Goal: Task Accomplishment & Management: Use online tool/utility

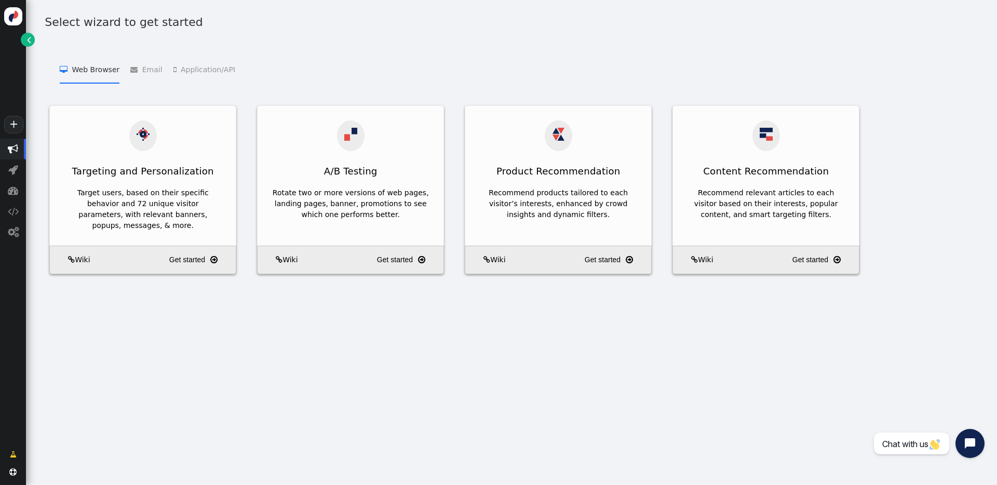
click at [25, 39] on link "" at bounding box center [28, 40] width 14 height 14
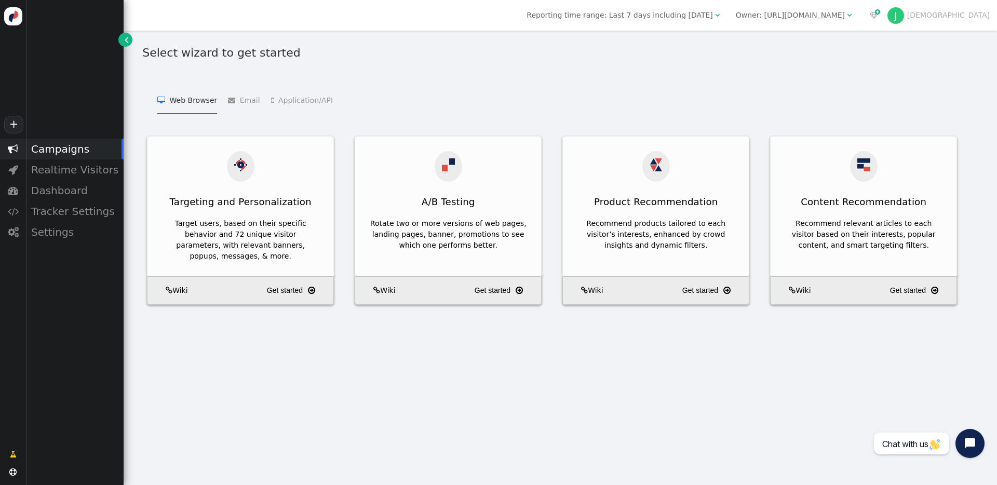
click at [68, 153] on div "Campaigns" at bounding box center [75, 149] width 98 height 21
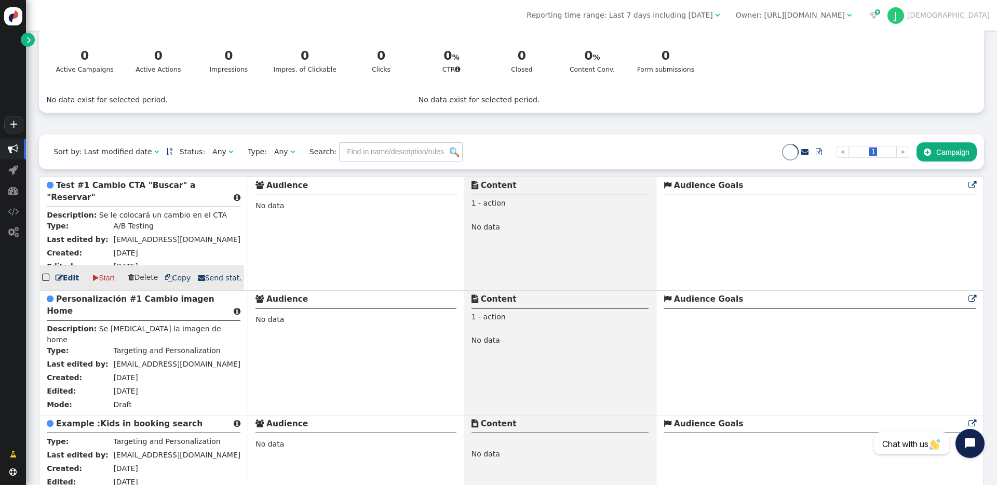
scroll to position [81, 0]
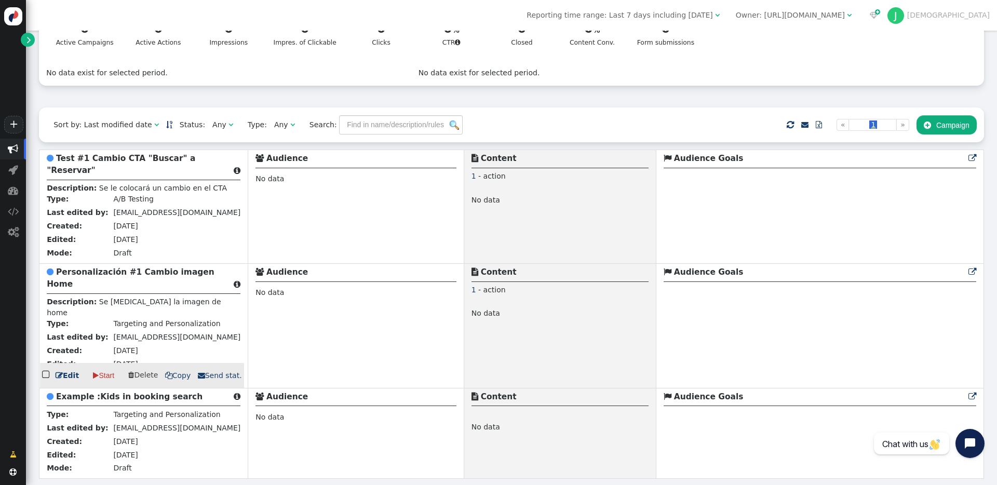
click at [120, 284] on b "Personalización #1 Cambio imagen Home" at bounding box center [131, 278] width 168 height 21
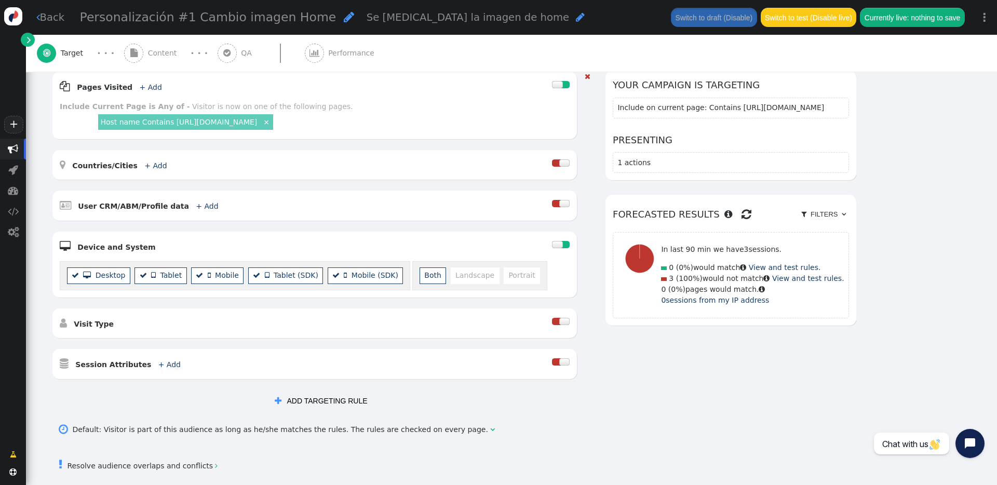
scroll to position [152, 0]
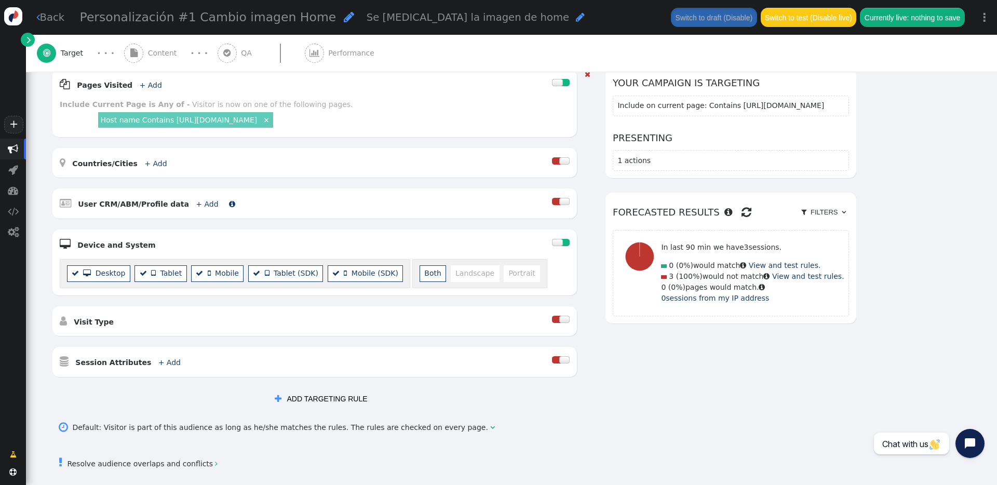
click at [196, 206] on link "+ Add" at bounding box center [207, 204] width 22 height 8
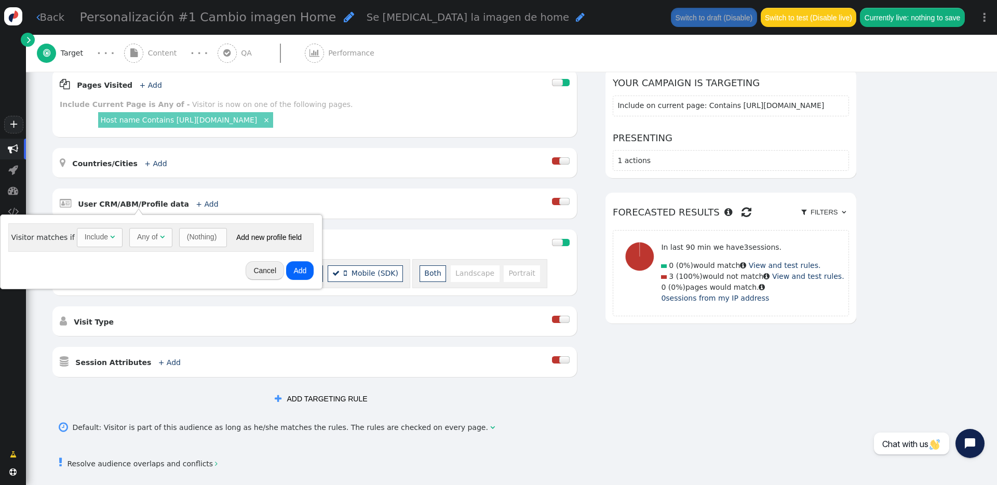
click at [102, 242] on div "Include" at bounding box center [96, 237] width 23 height 11
click at [141, 242] on div "Any of" at bounding box center [147, 237] width 21 height 11
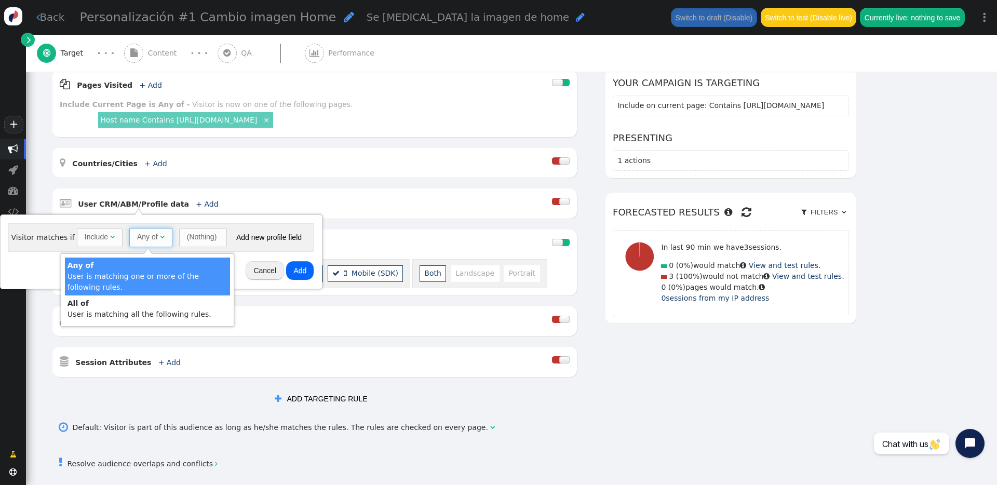
click at [141, 242] on div "Any of" at bounding box center [147, 237] width 21 height 11
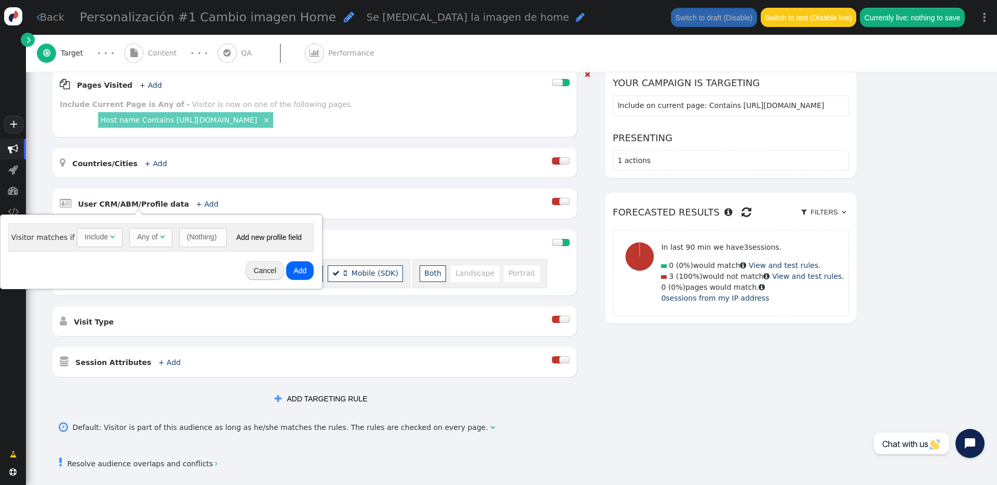
click at [232, 185] on div " Pages Visited + Add  Include Current Page is Any of - Visitor is now on one …" at bounding box center [314, 224] width 525 height 308
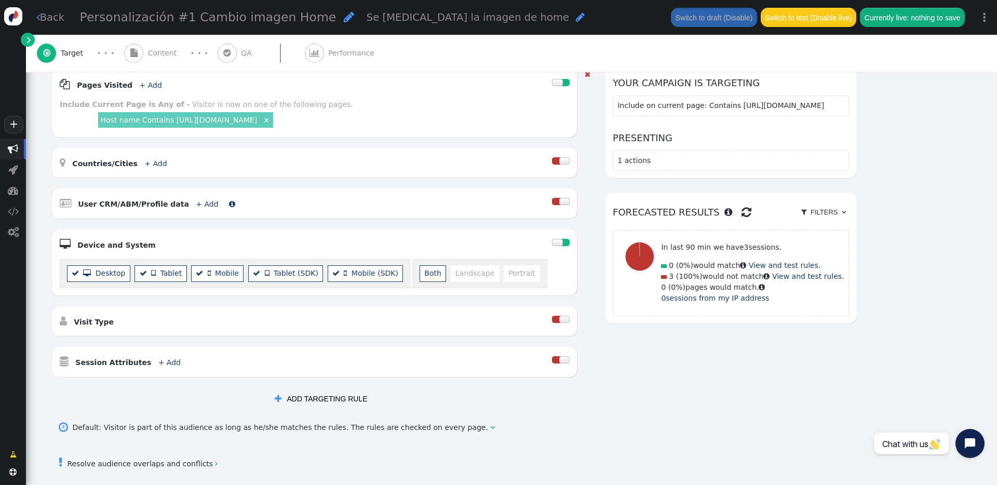
click at [196, 204] on link "+ Add" at bounding box center [207, 204] width 22 height 8
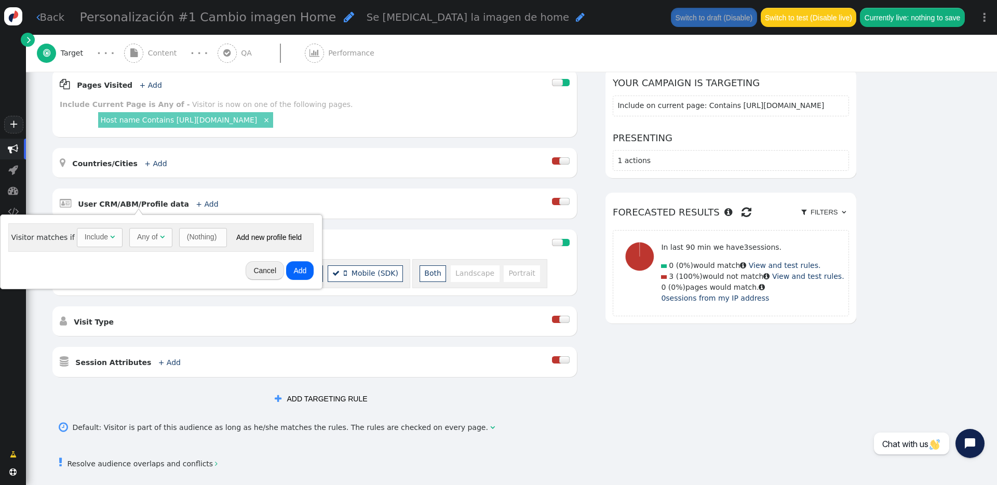
click at [141, 241] on div "Any of" at bounding box center [147, 237] width 21 height 11
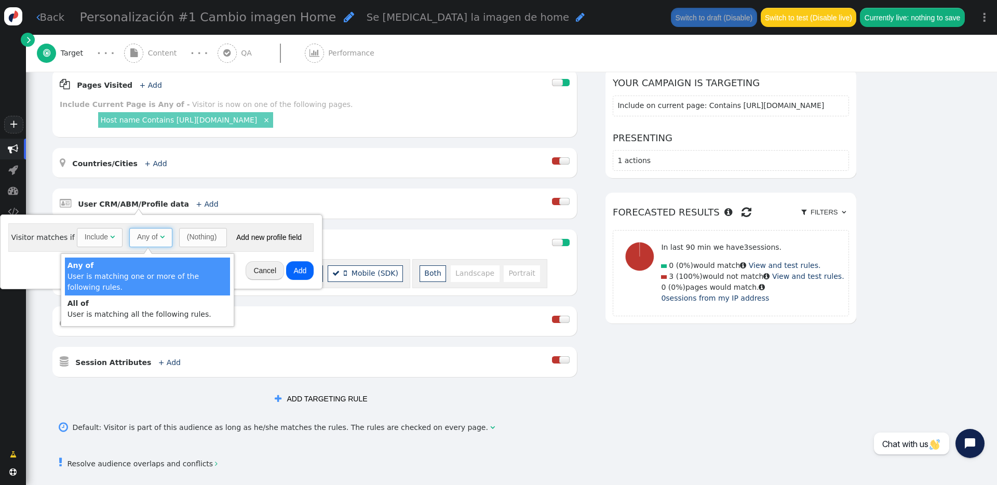
click at [192, 241] on div "(Nothing)" at bounding box center [202, 237] width 30 height 11
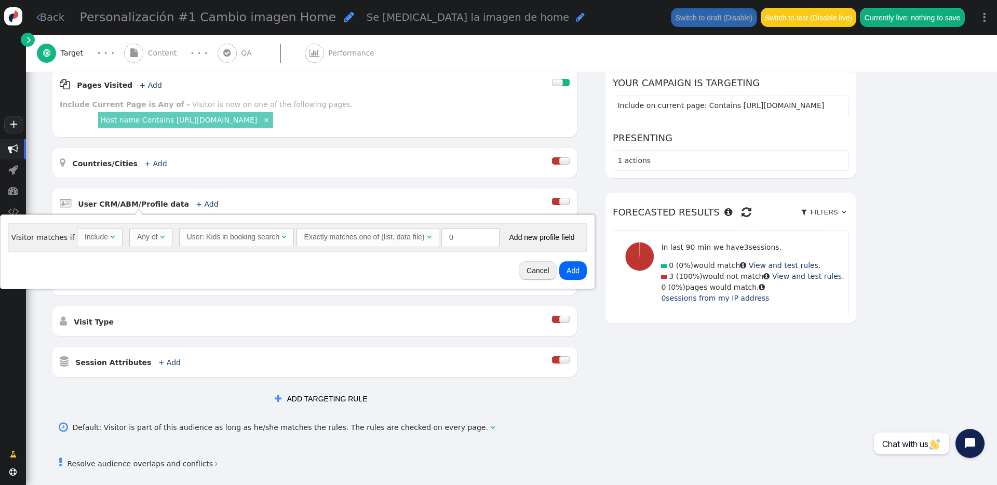
click at [576, 16] on span "" at bounding box center [580, 17] width 9 height 10
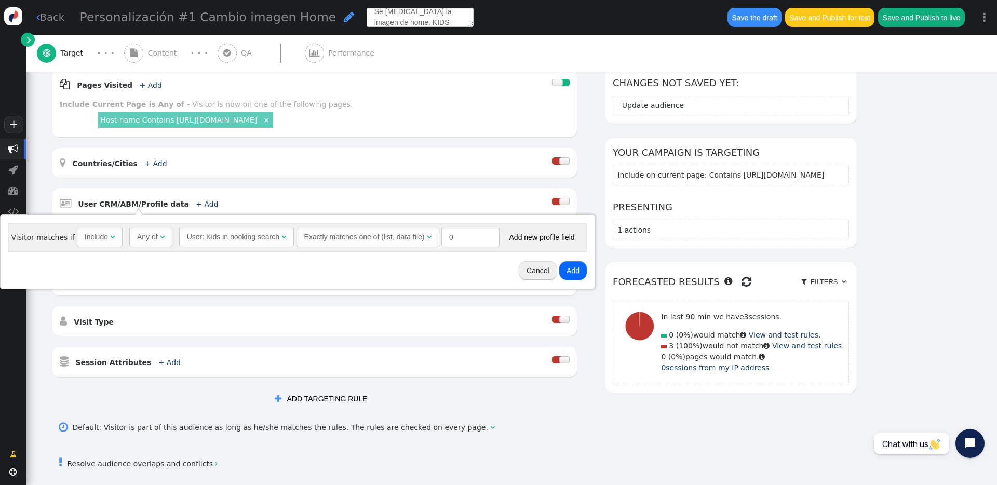
type textarea "Se [MEDICAL_DATA] la imagen de home. KIDS"
click at [453, 56] on div " Target · · ·  Content · · ·  QA  Performance" at bounding box center [512, 53] width 950 height 37
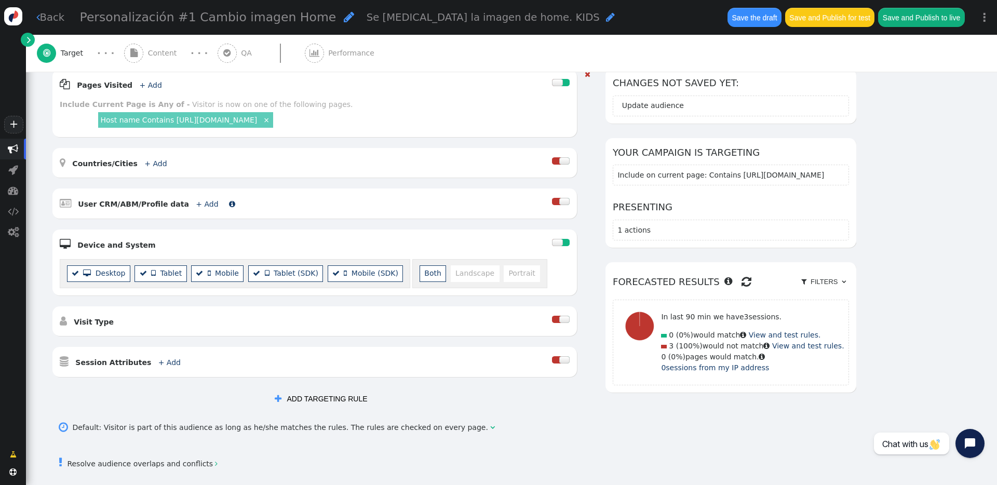
click at [196, 204] on link "+ Add" at bounding box center [207, 204] width 22 height 8
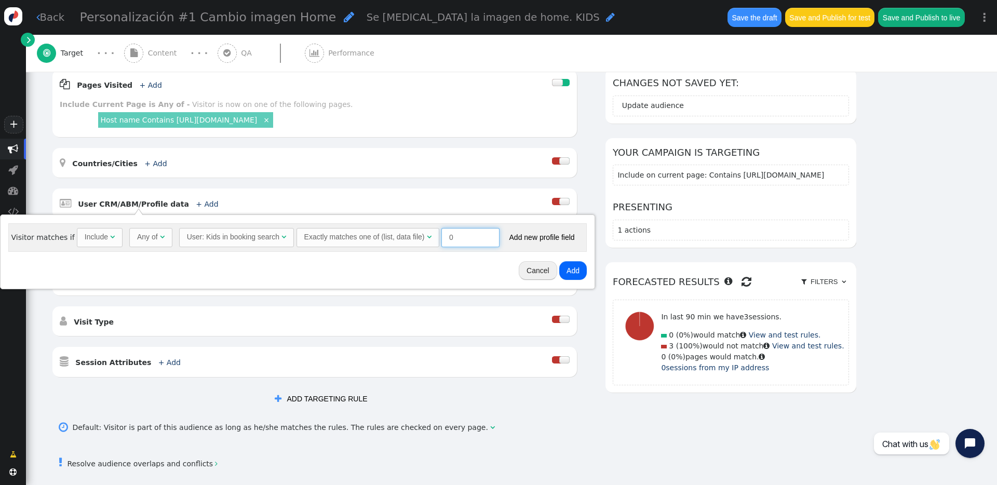
click at [478, 237] on input "0" at bounding box center [471, 237] width 58 height 19
click at [383, 237] on div "Exactly matches one of (list, data file)" at bounding box center [364, 237] width 121 height 11
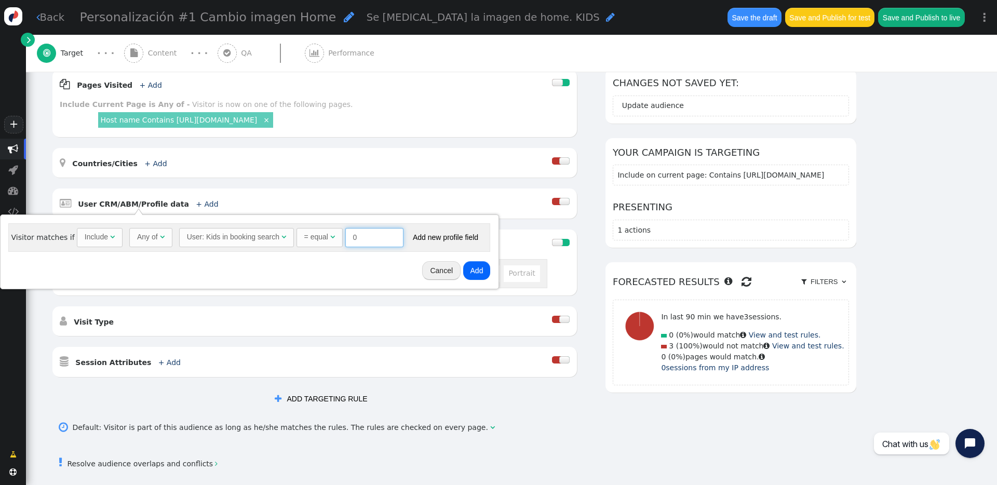
click at [377, 245] on input "0" at bounding box center [374, 237] width 58 height 19
click at [466, 268] on button "Add" at bounding box center [477, 270] width 28 height 19
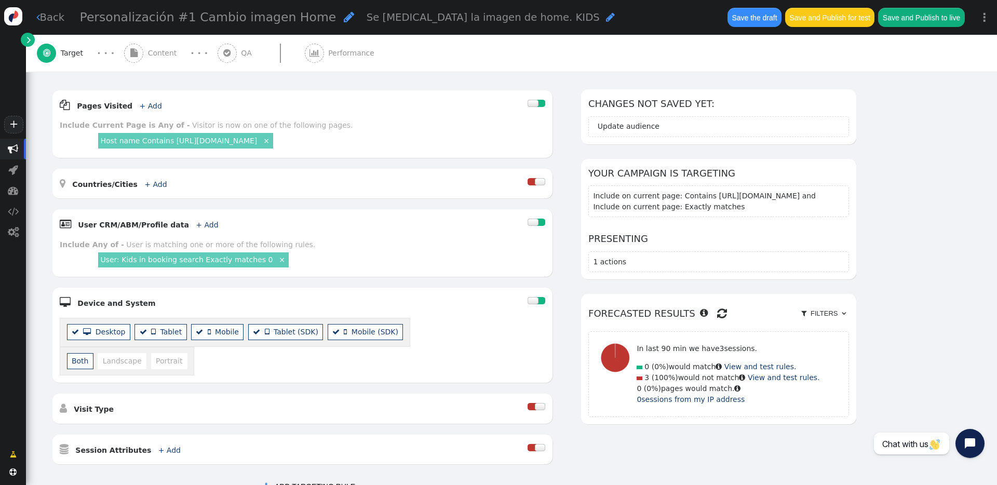
scroll to position [74, 0]
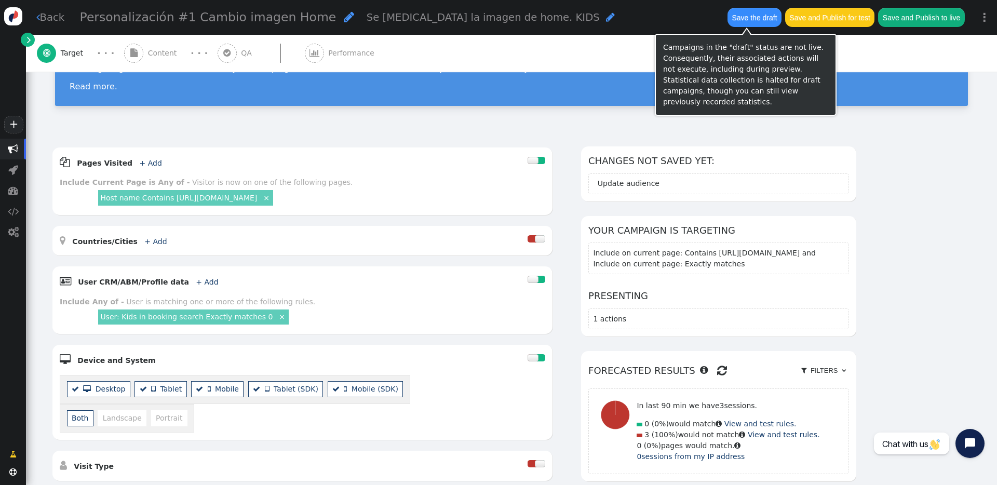
click at [754, 20] on button "Save the draft" at bounding box center [755, 17] width 54 height 19
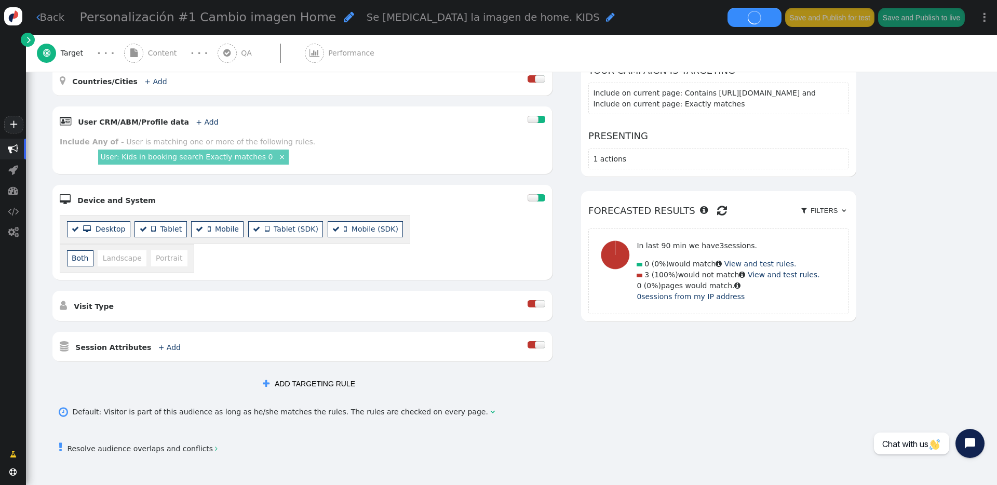
scroll to position [239, 0]
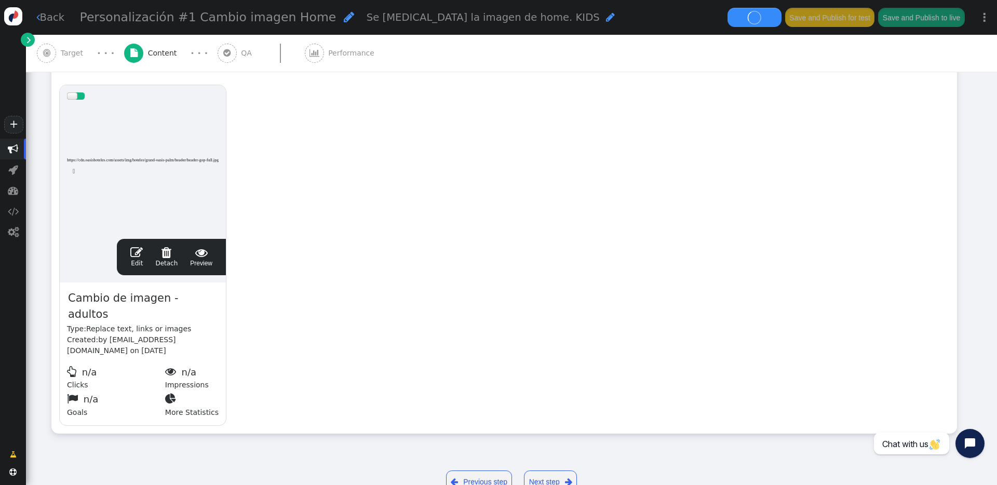
scroll to position [204, 0]
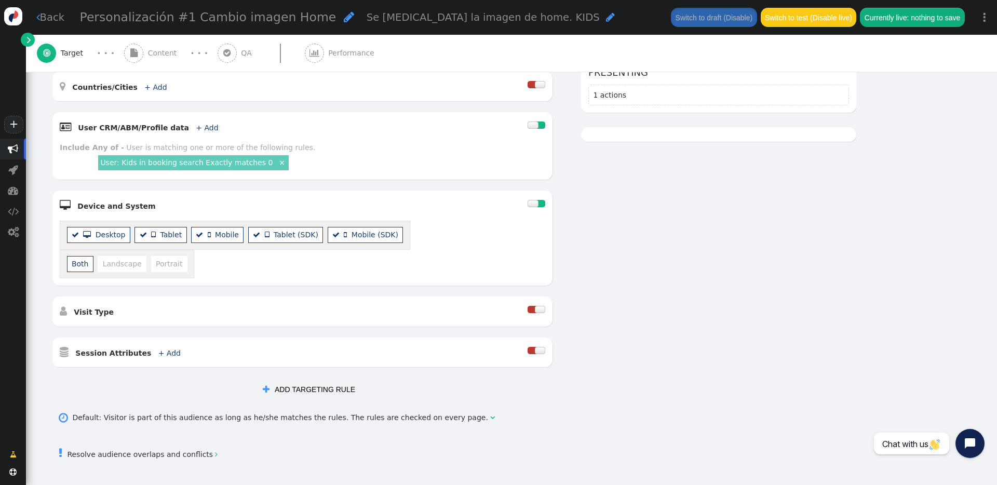
scroll to position [265, 0]
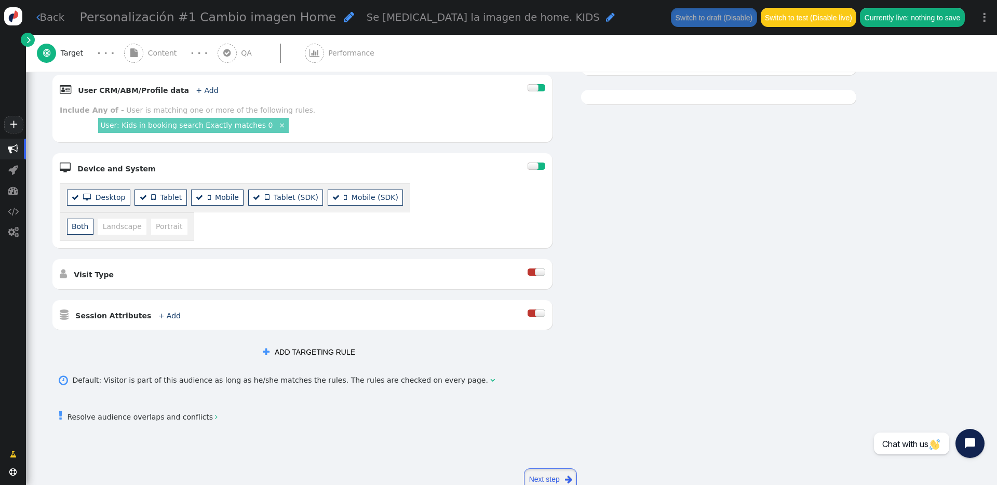
click at [541, 469] on link "Next step " at bounding box center [550, 480] width 53 height 23
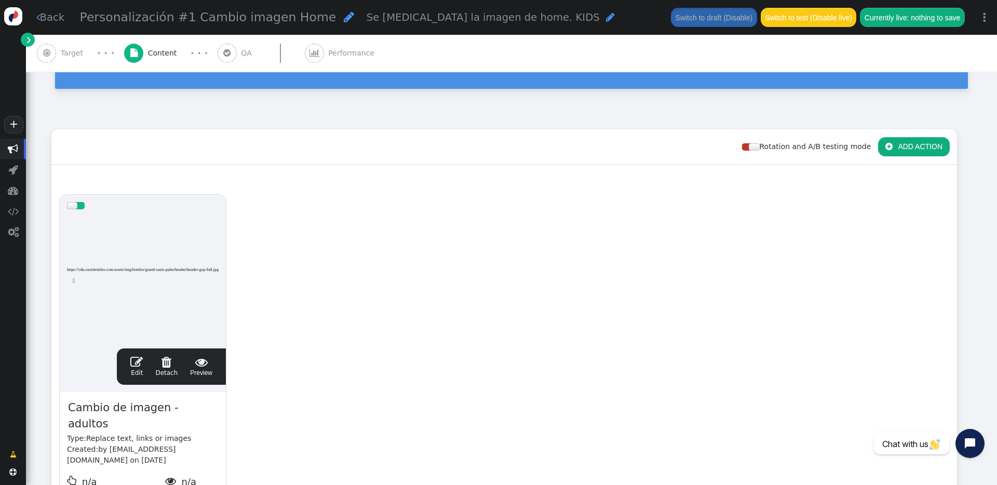
scroll to position [90, 0]
click at [905, 147] on button " ADD ACTION" at bounding box center [914, 147] width 72 height 19
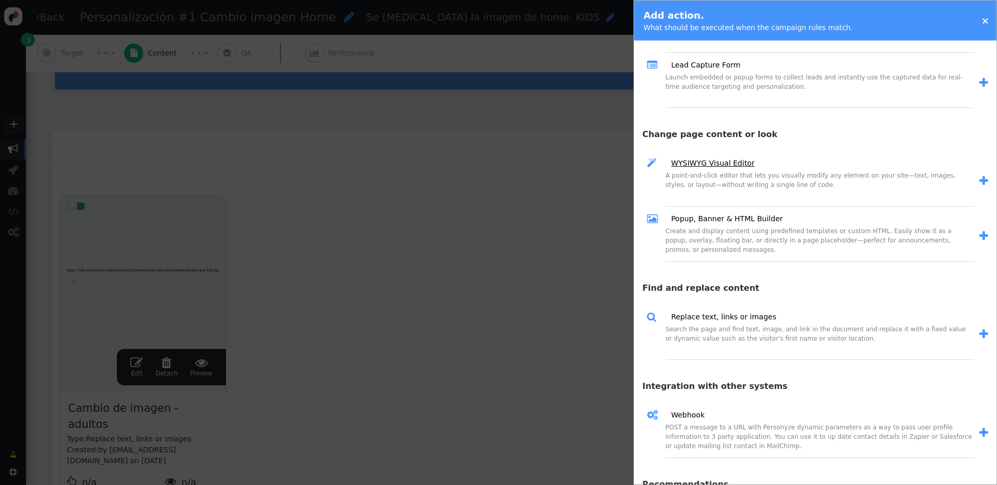
scroll to position [419, 0]
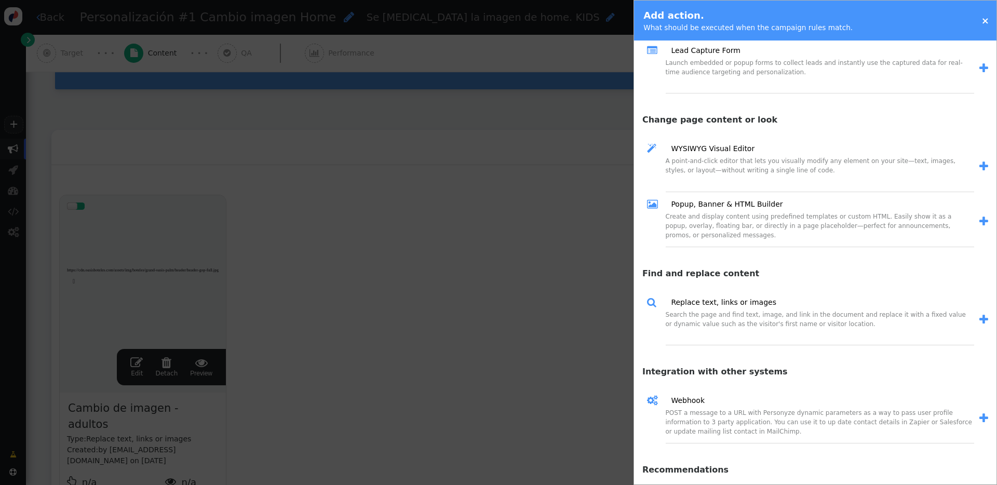
click at [980, 164] on span "" at bounding box center [984, 166] width 9 height 11
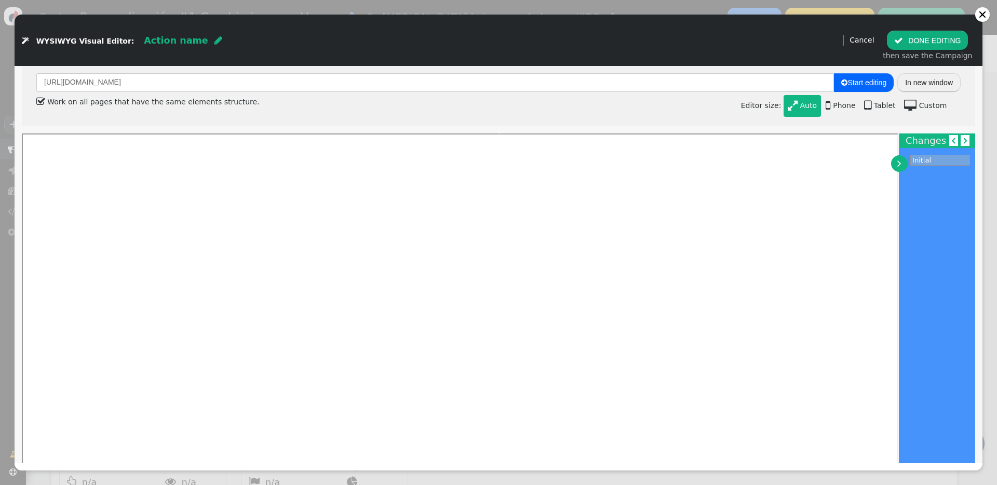
scroll to position [0, 0]
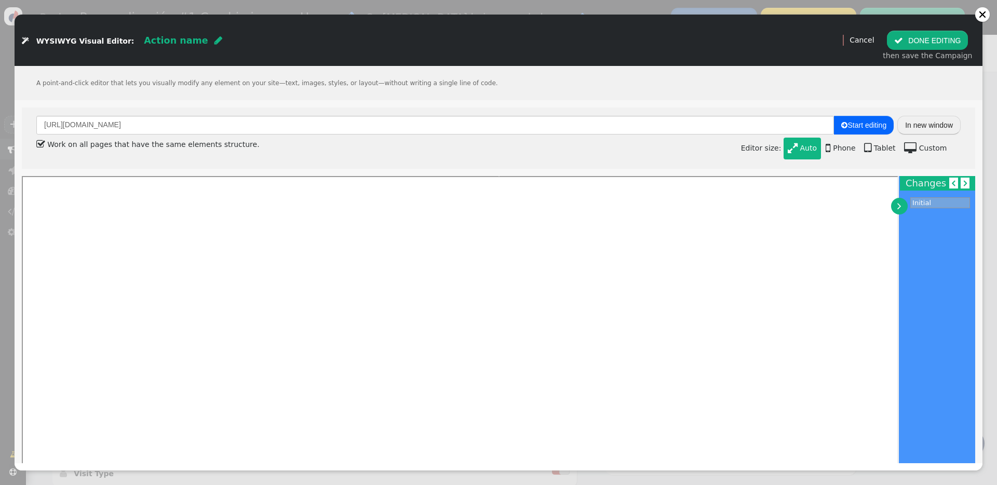
scroll to position [8, 0]
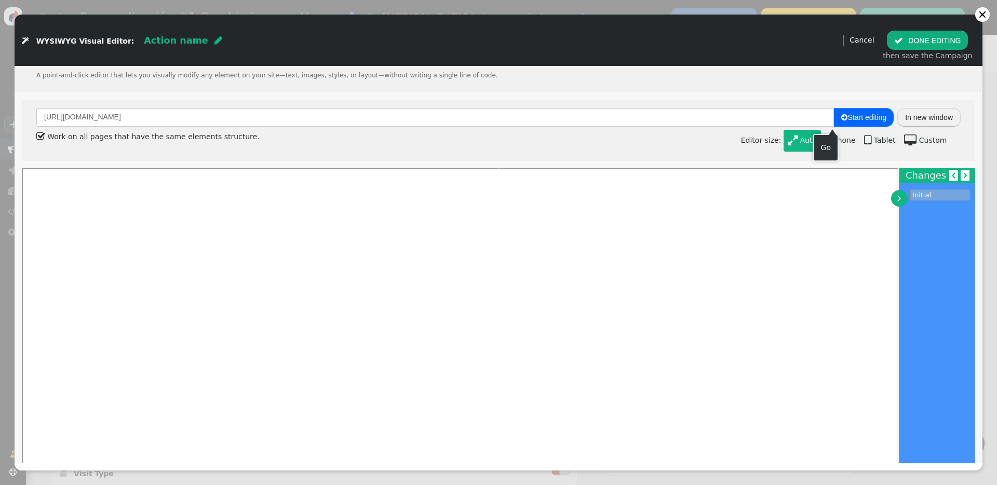
click at [844, 118] on span " Start editing" at bounding box center [863, 117] width 45 height 8
type input "[URL][DOMAIN_NAME]"
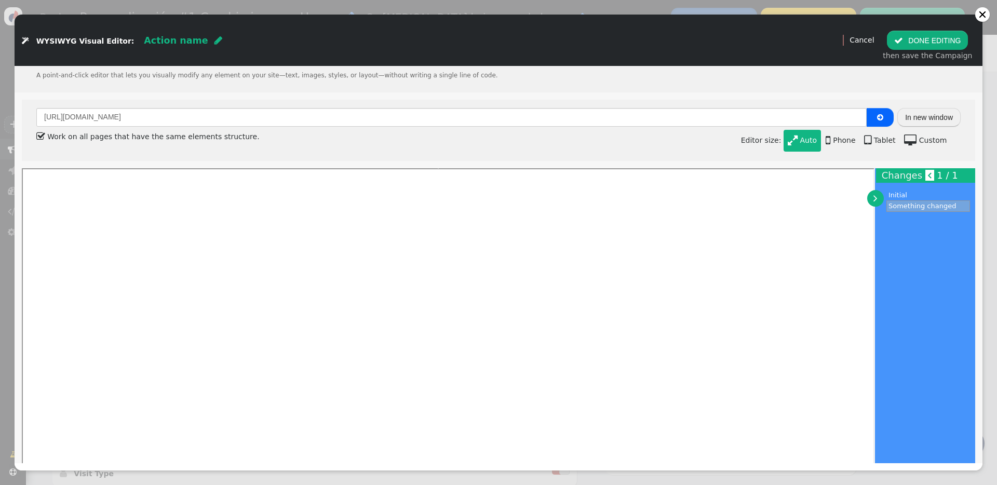
click at [884, 201] on link "" at bounding box center [875, 198] width 17 height 17
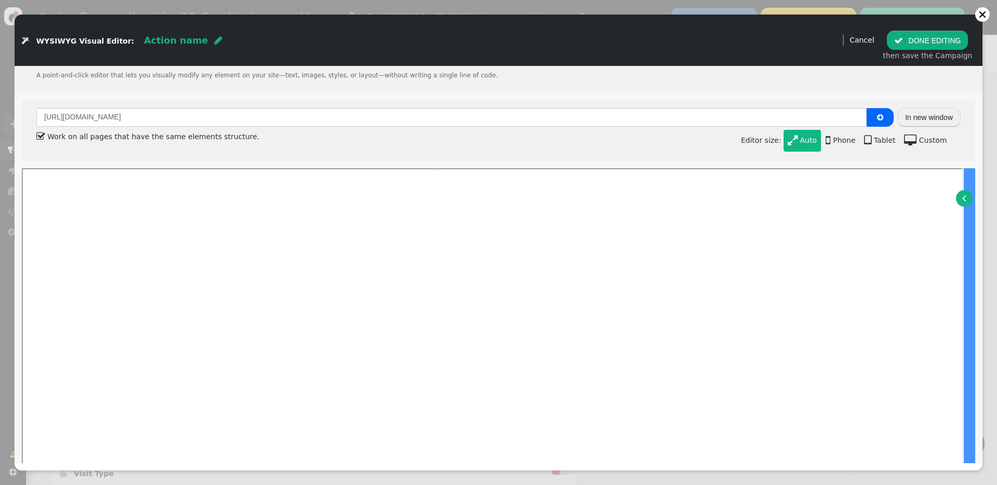
click at [956, 201] on link "" at bounding box center [964, 198] width 17 height 17
click at [960, 198] on link "" at bounding box center [964, 198] width 17 height 17
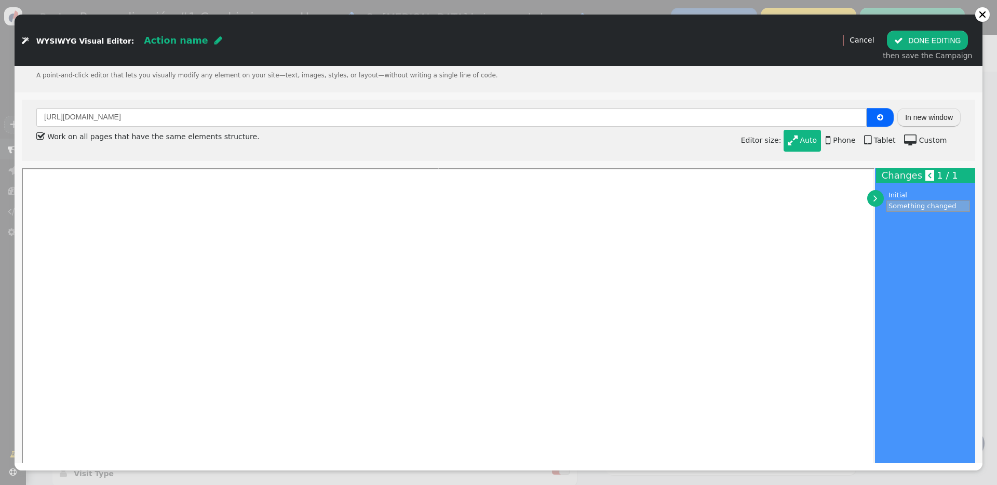
scroll to position [31, 0]
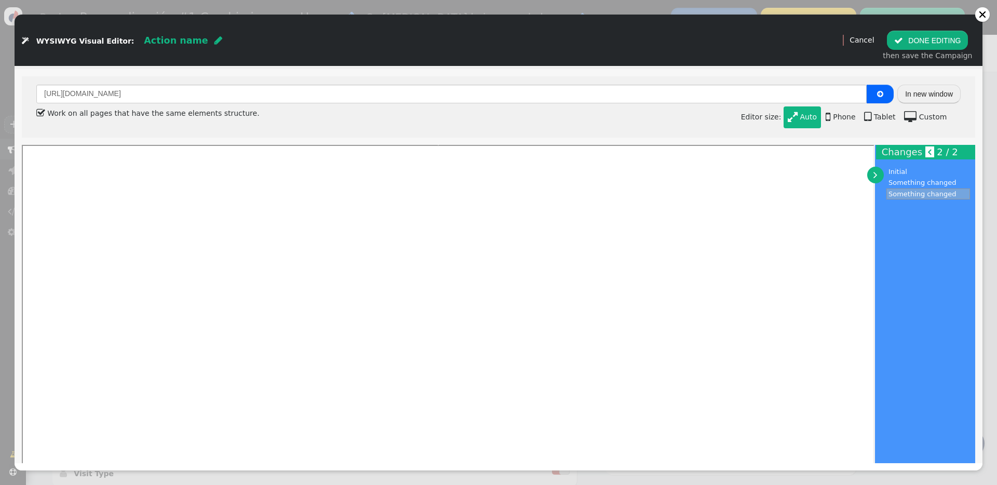
click at [918, 45] on button " DONE EDITING" at bounding box center [927, 40] width 81 height 19
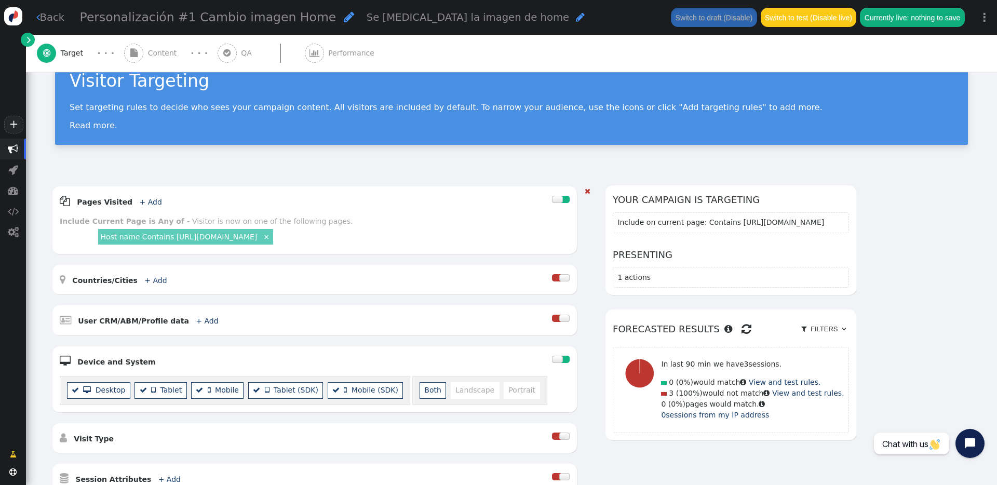
scroll to position [173, 0]
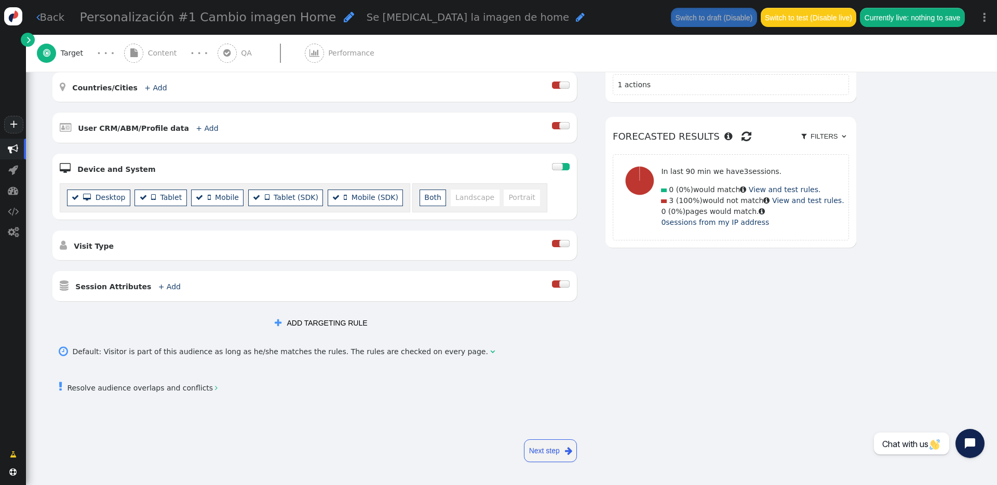
click at [553, 455] on link "Next step " at bounding box center [550, 450] width 53 height 23
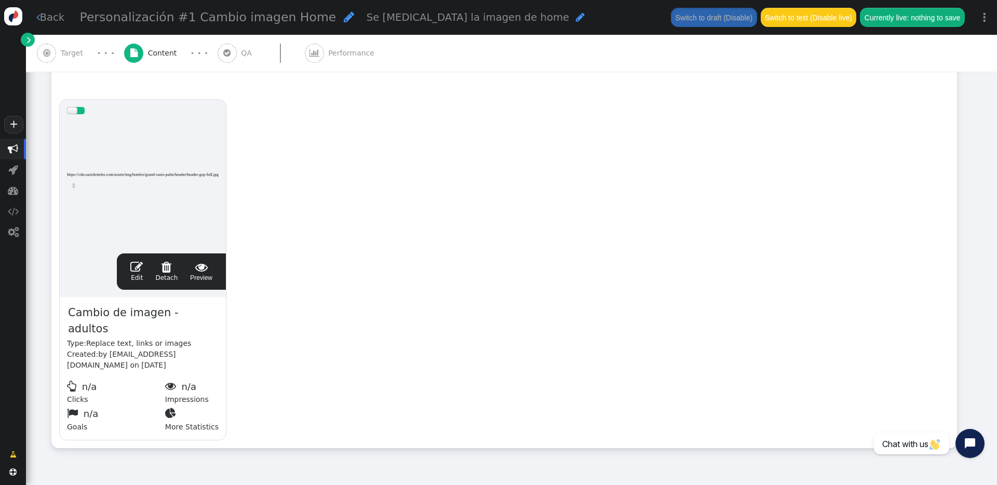
scroll to position [124, 0]
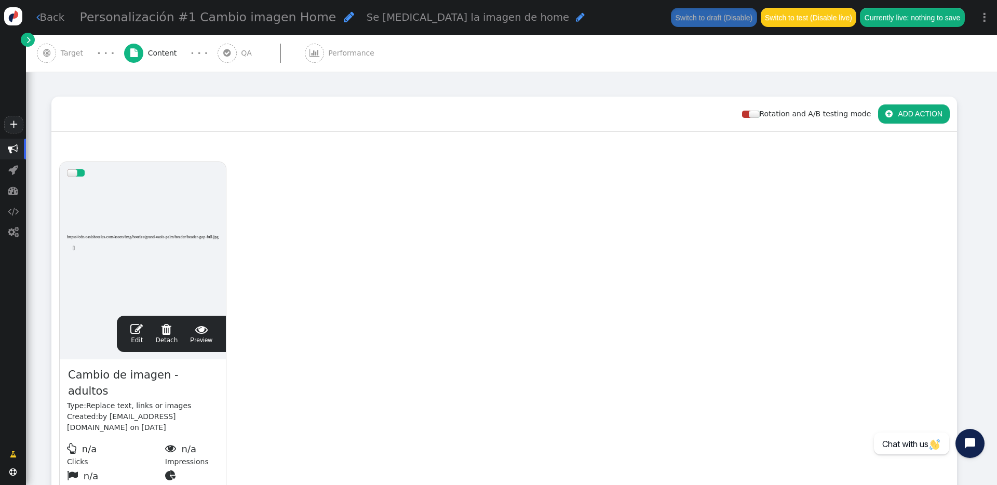
click at [904, 111] on button " ADD ACTION" at bounding box center [914, 113] width 72 height 19
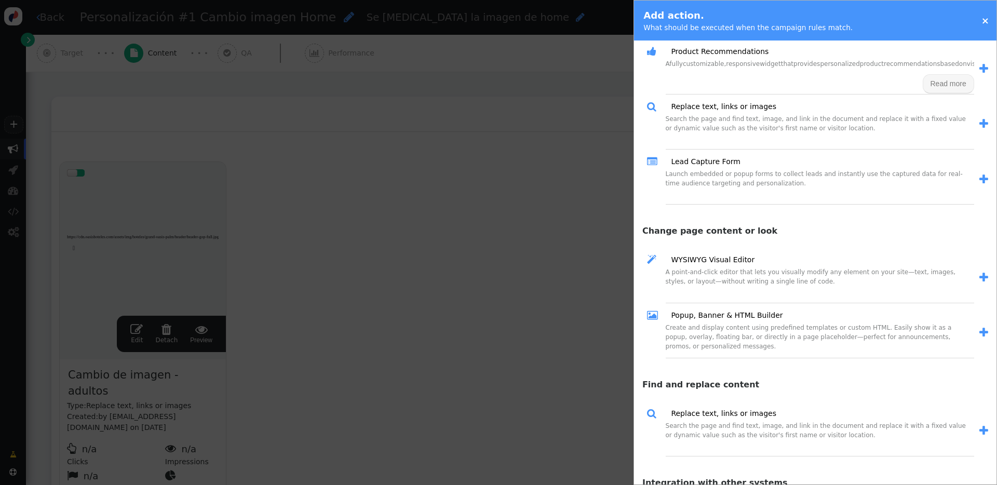
scroll to position [310, 0]
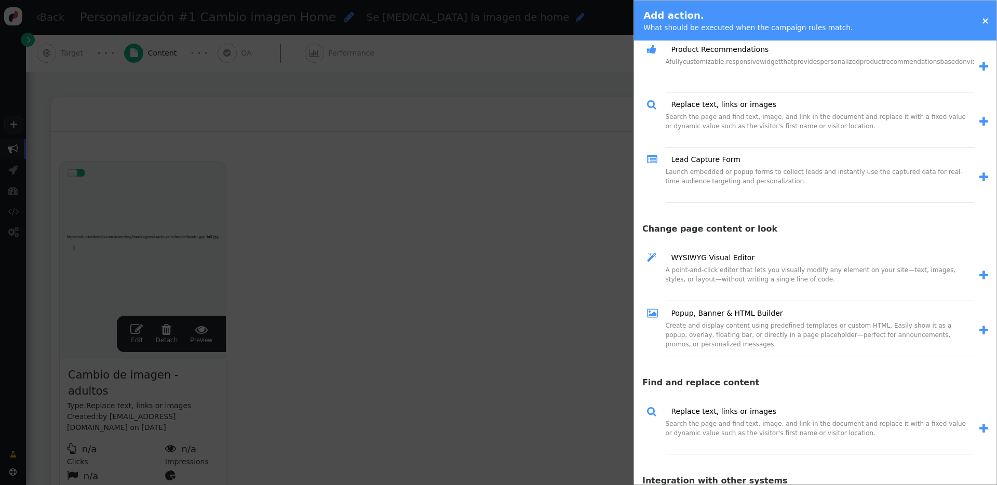
click at [980, 274] on span "" at bounding box center [984, 275] width 9 height 11
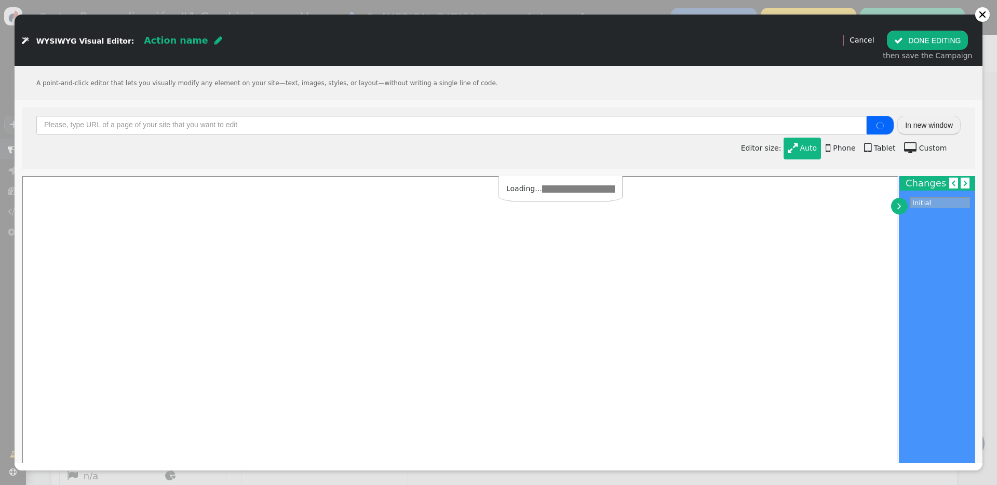
type input "[URL][DOMAIN_NAME]"
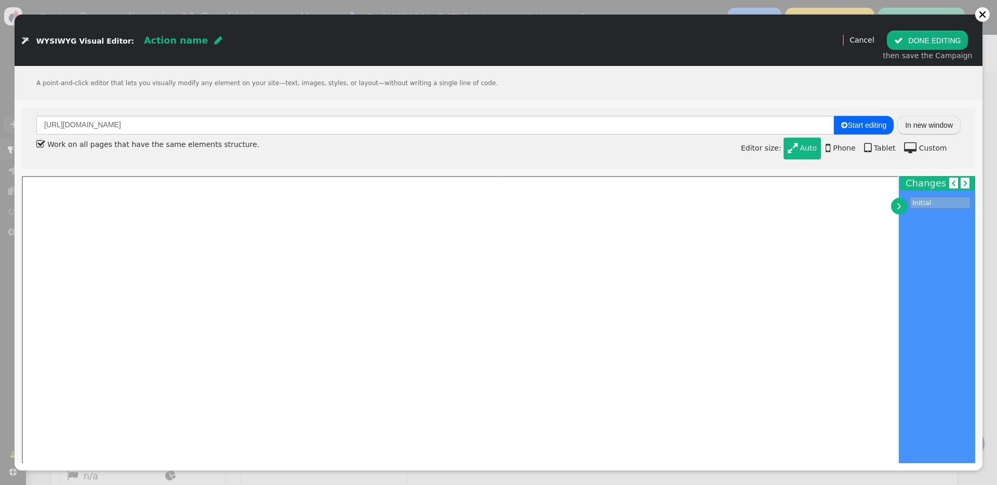
scroll to position [17, 0]
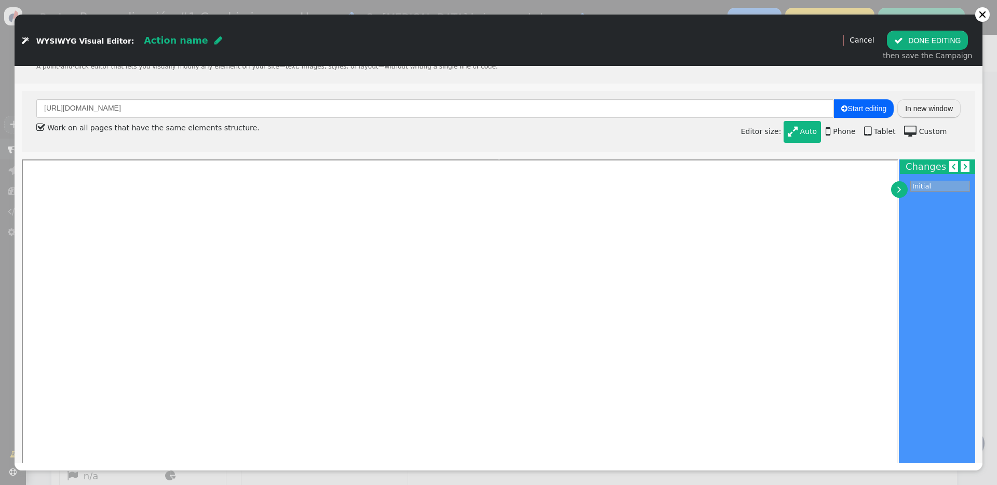
click at [215, 39] on span "" at bounding box center [219, 40] width 8 height 9
click at [187, 42] on input "text" at bounding box center [197, 40] width 107 height 19
type input "KIDS"
click at [199, 87] on div "[URL][DOMAIN_NAME]  Start editing In new window  Work on all pages that have …" at bounding box center [499, 397] width 968 height 626
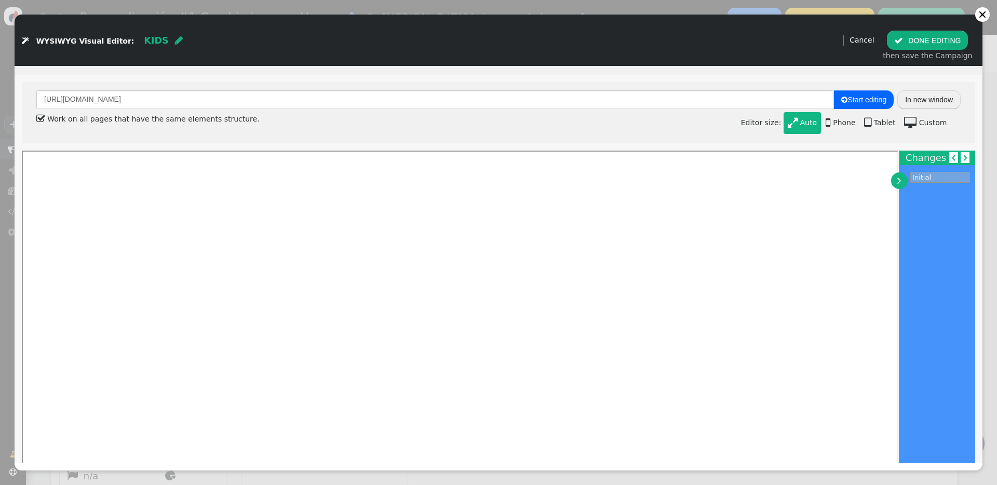
scroll to position [26, 0]
click at [850, 99] on span " Start editing" at bounding box center [863, 99] width 45 height 8
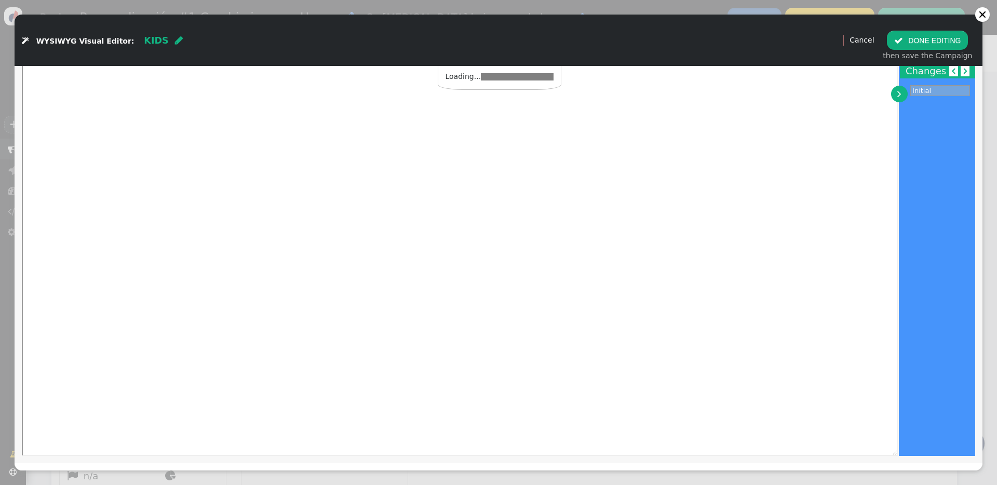
scroll to position [5, 0]
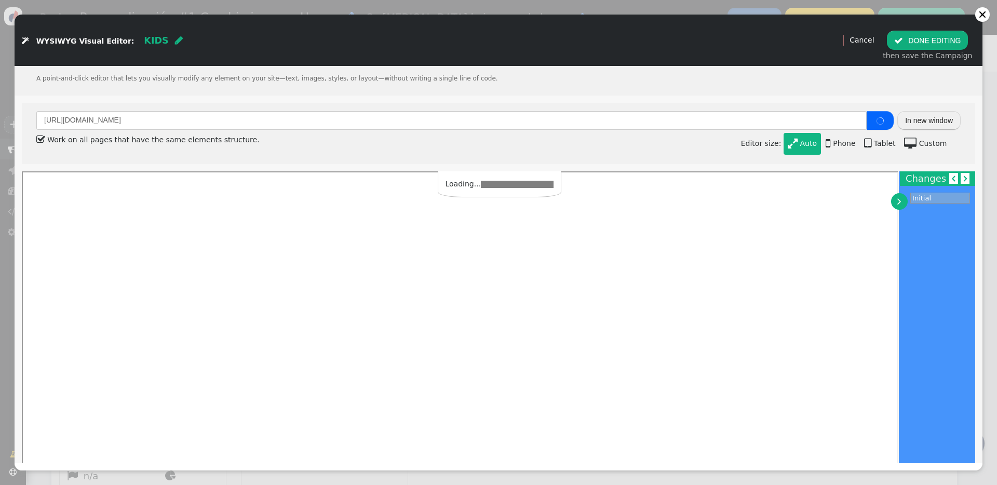
type input "[URL][DOMAIN_NAME]"
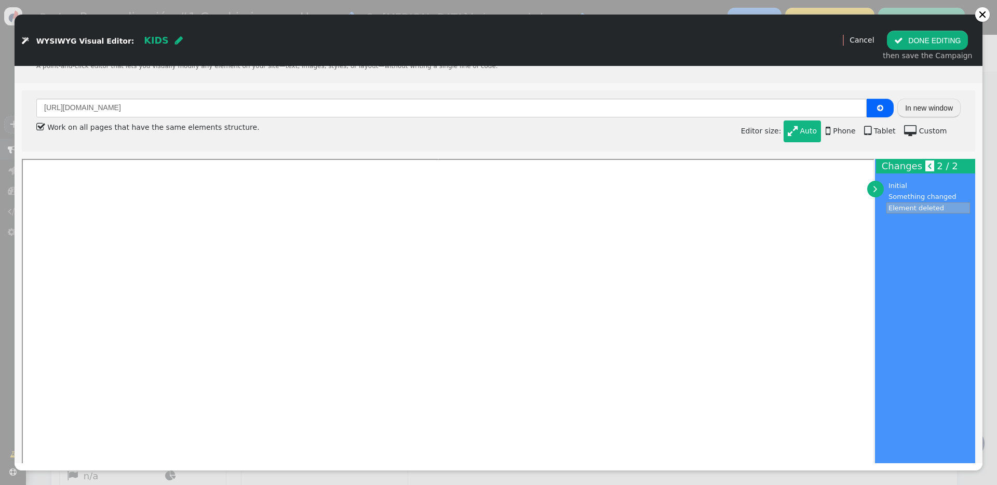
scroll to position [0, 0]
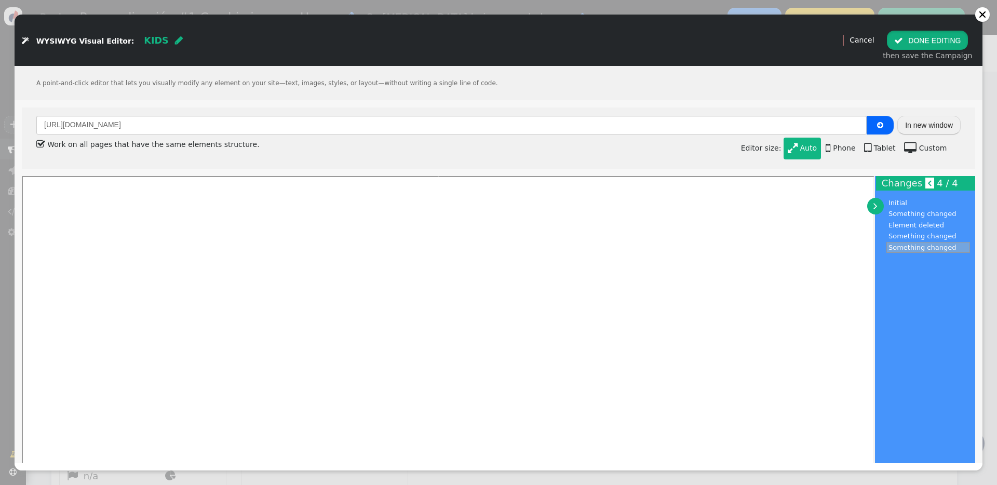
click at [914, 38] on button " DONE EDITING" at bounding box center [927, 40] width 81 height 19
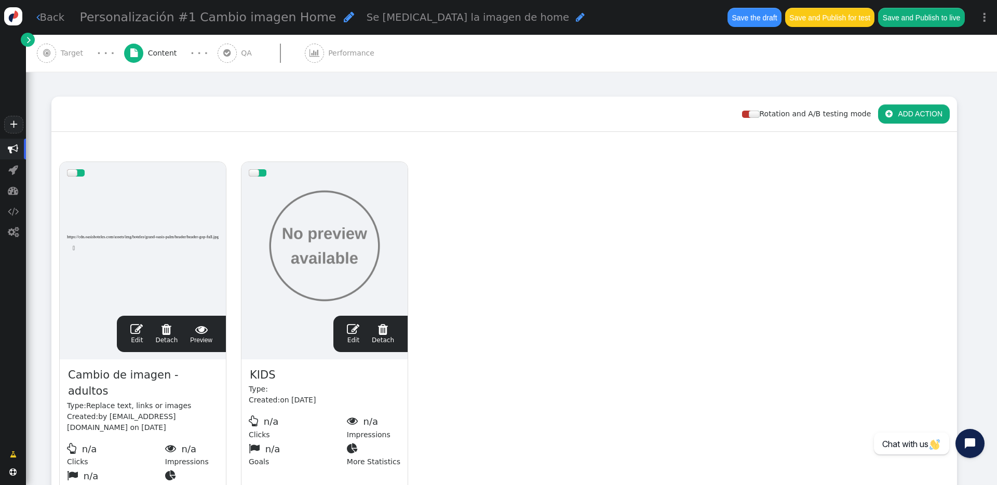
click at [612, 256] on div "drag this  Edit  Detach  Preview Cambio de imagen - adultos Type: Replace te…" at bounding box center [504, 332] width 905 height 356
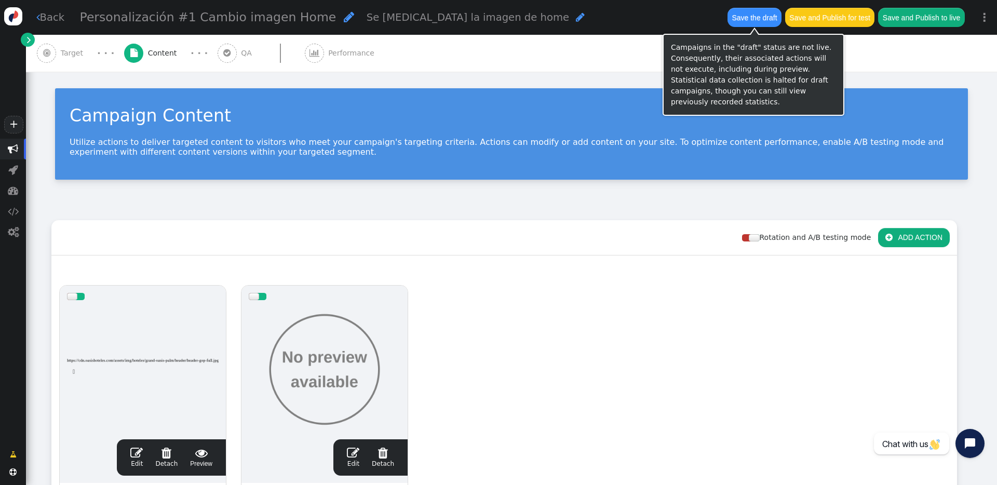
click at [743, 21] on button "Save the draft" at bounding box center [755, 17] width 54 height 19
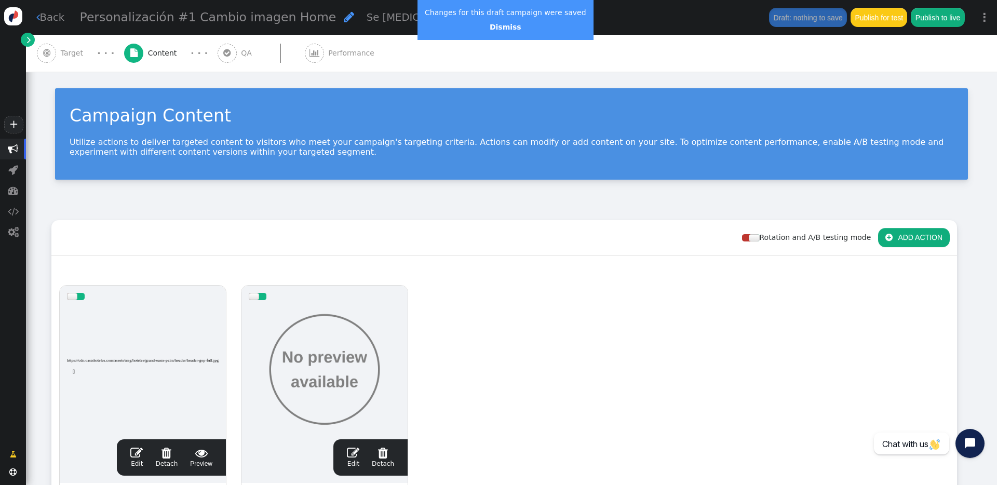
click at [399, 90] on div "Campaign Content Utilize actions to deliver targeted content to visitors who me…" at bounding box center [511, 133] width 913 height 91
click at [398, 84] on div "Campaign Content Utilize actions to deliver targeted content to visitors who me…" at bounding box center [511, 139] width 971 height 134
click at [39, 21] on span "" at bounding box center [38, 17] width 4 height 10
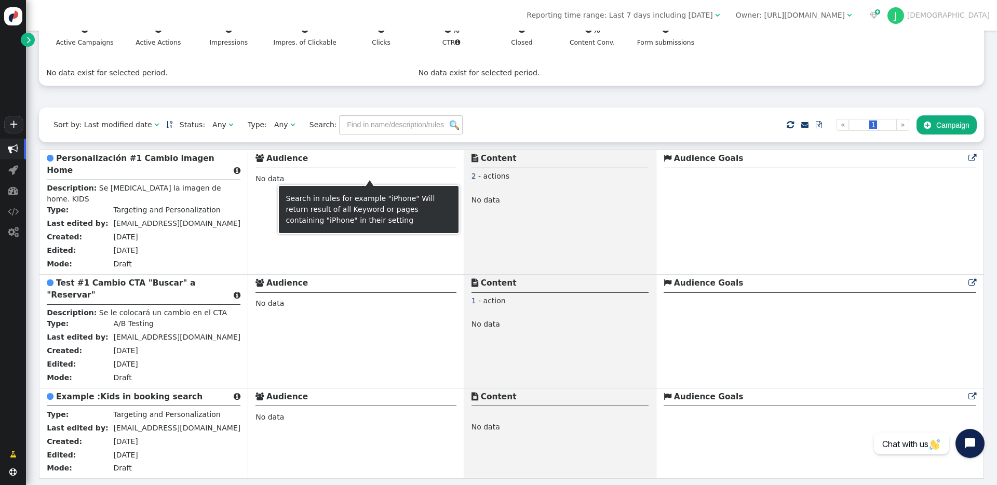
scroll to position [92, 0]
